Goal: Navigation & Orientation: Find specific page/section

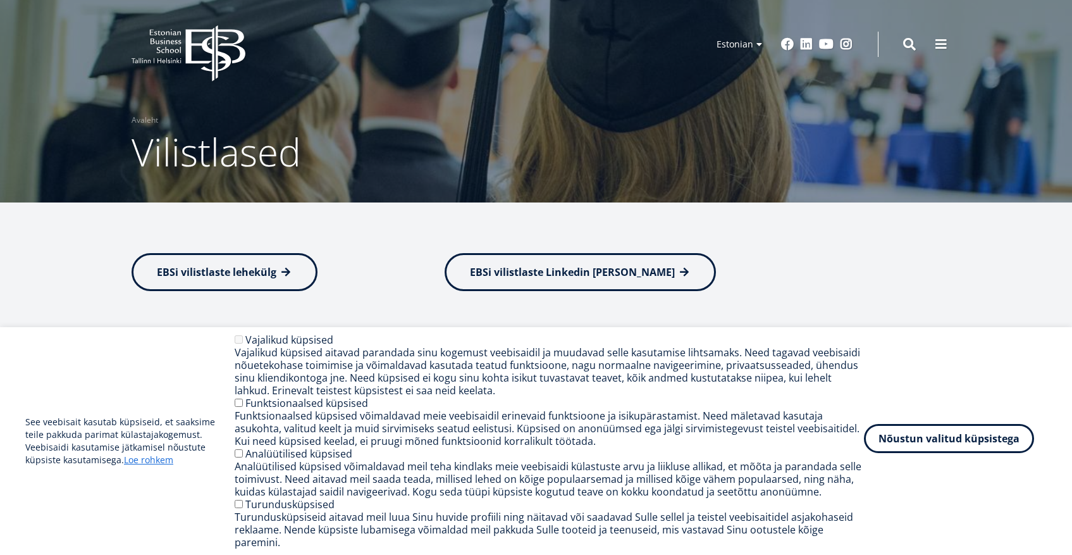
click at [901, 440] on button "Nõustun valitud küpsistega" at bounding box center [949, 438] width 170 height 29
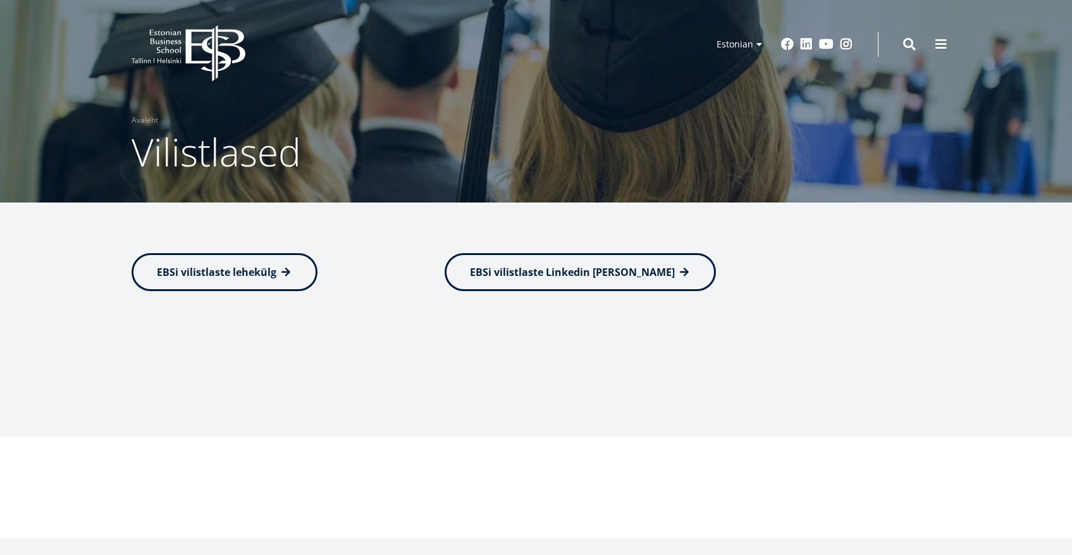
click at [200, 36] on icon "EBS Logo Created with Sketch." at bounding box center [189, 53] width 114 height 56
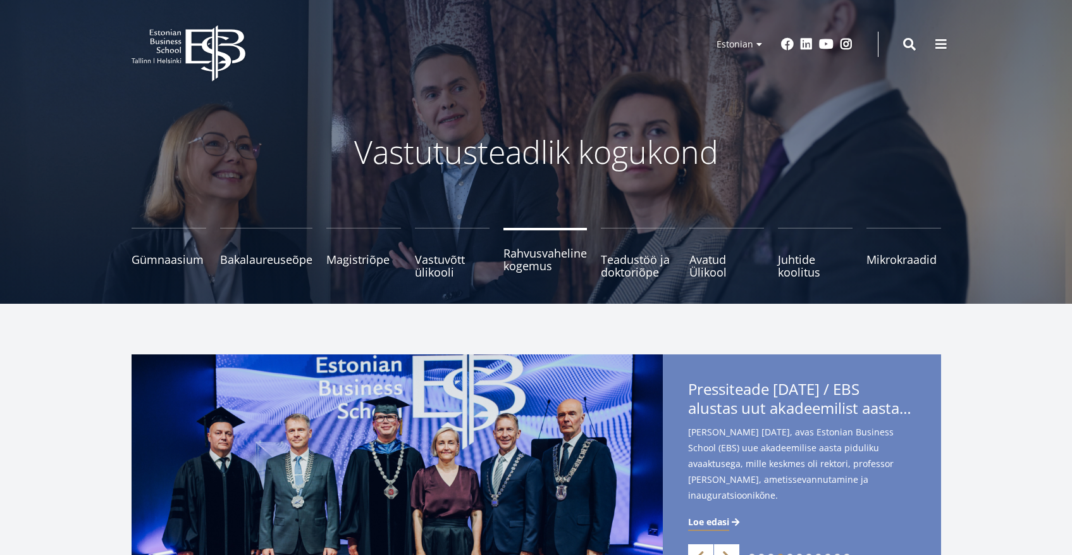
click at [545, 258] on span "Rahvusvaheline kogemus" at bounding box center [544, 259] width 83 height 25
